Goal: Complete application form: Complete application form

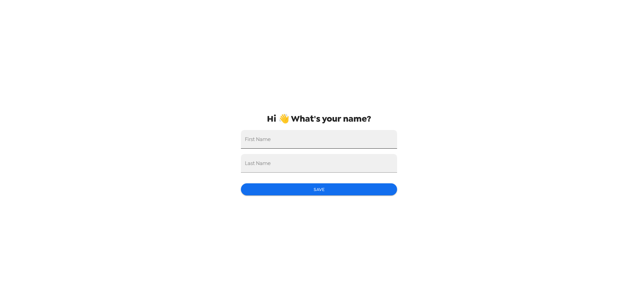
click at [300, 139] on input "First Name" at bounding box center [319, 139] width 156 height 19
type input "Anya"
click at [297, 163] on input "Last Name" at bounding box center [319, 163] width 156 height 19
type input "Titus"
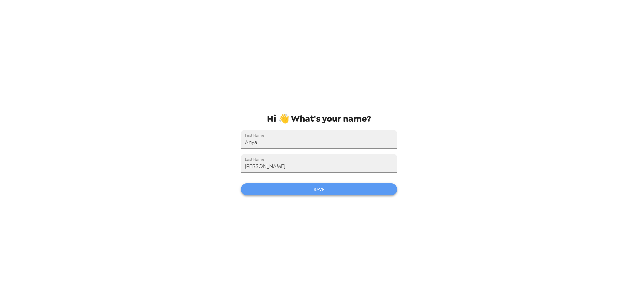
click at [321, 189] on button "Save" at bounding box center [319, 190] width 156 height 12
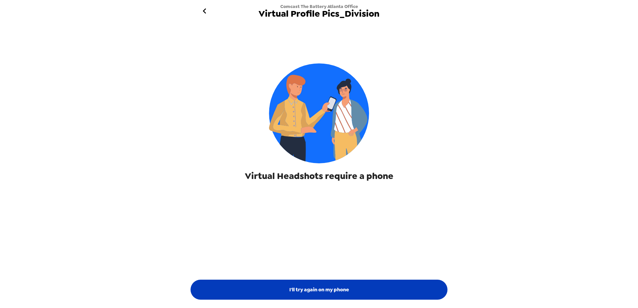
click at [318, 288] on button "I'll try again on my phone" at bounding box center [319, 290] width 257 height 20
